Goal: Use online tool/utility

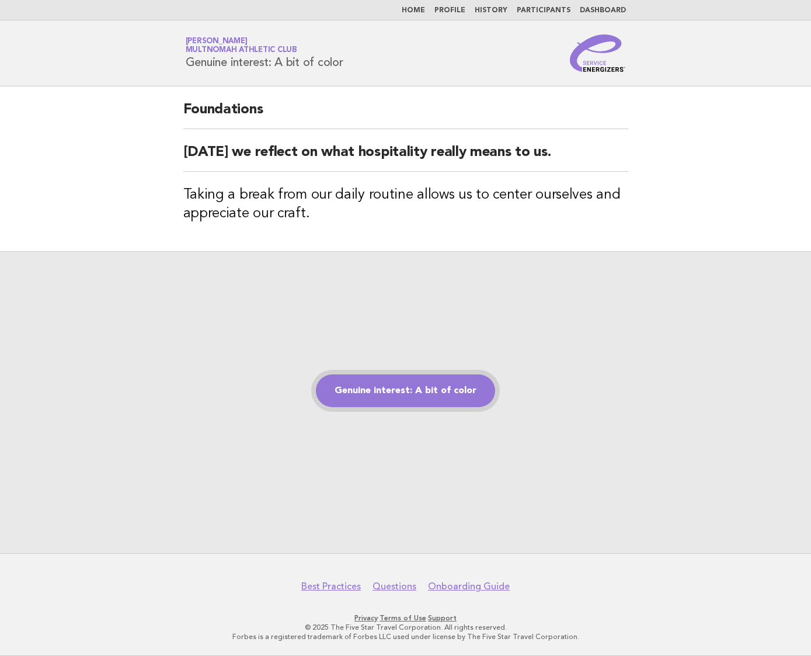
click at [413, 393] on link "Genuine interest: A bit of color" at bounding box center [405, 390] width 179 height 33
click at [387, 394] on link "Genuine interest: A bit of color" at bounding box center [405, 390] width 179 height 33
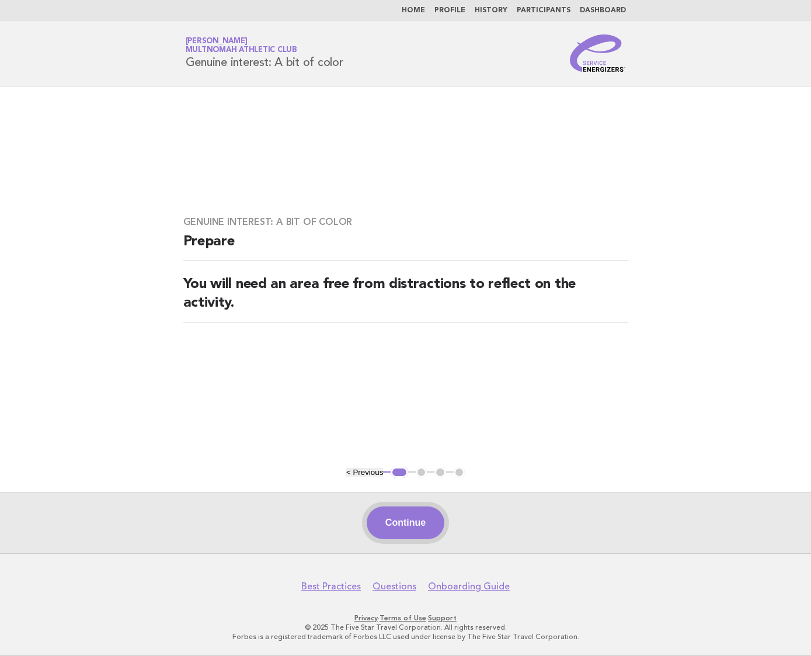
click at [397, 517] on button "Continue" at bounding box center [406, 522] width 78 height 33
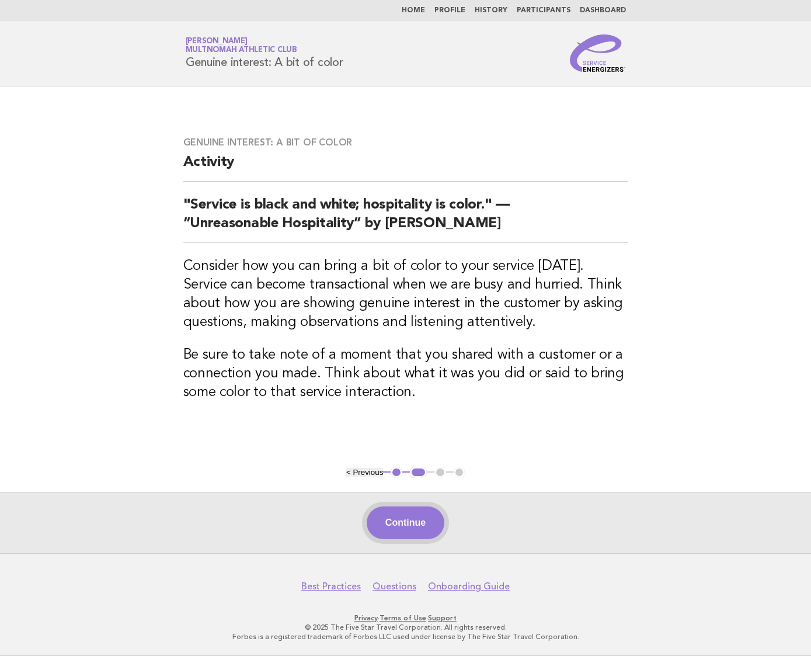
click at [408, 538] on button "Continue" at bounding box center [406, 522] width 78 height 33
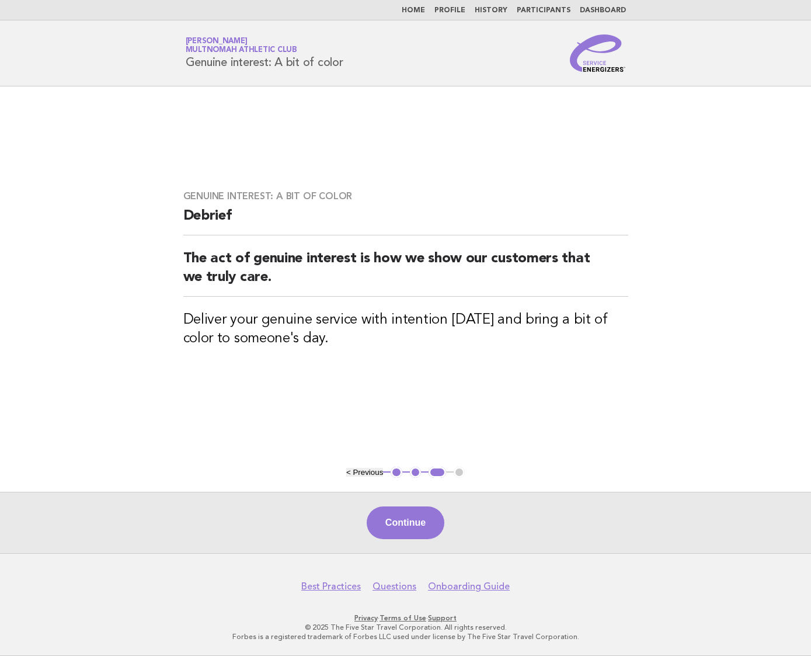
click at [414, 531] on button "Continue" at bounding box center [406, 522] width 78 height 33
